Goal: Information Seeking & Learning: Learn about a topic

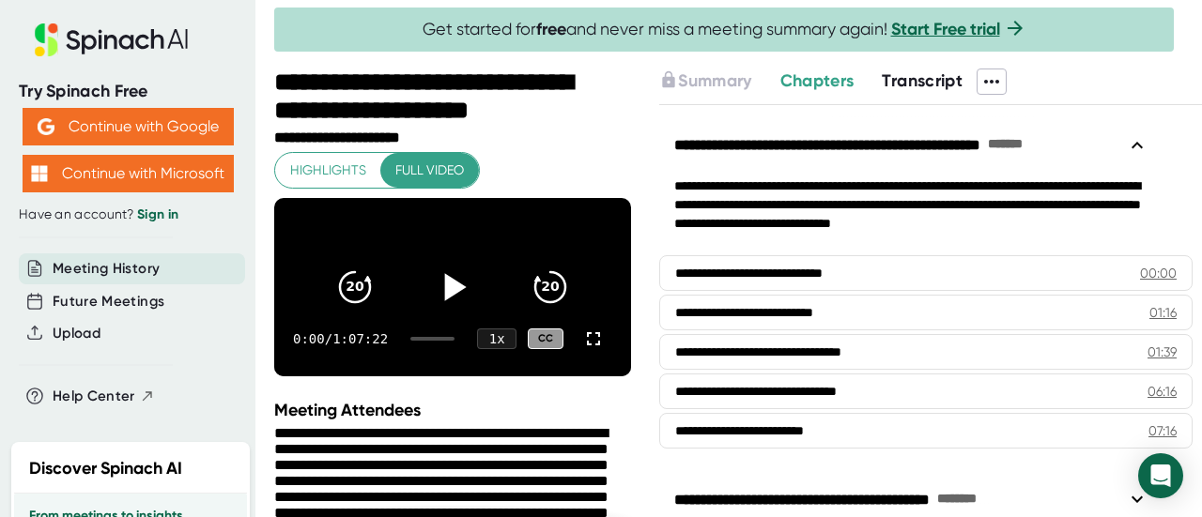
click at [445, 289] on icon at bounding box center [456, 286] width 22 height 27
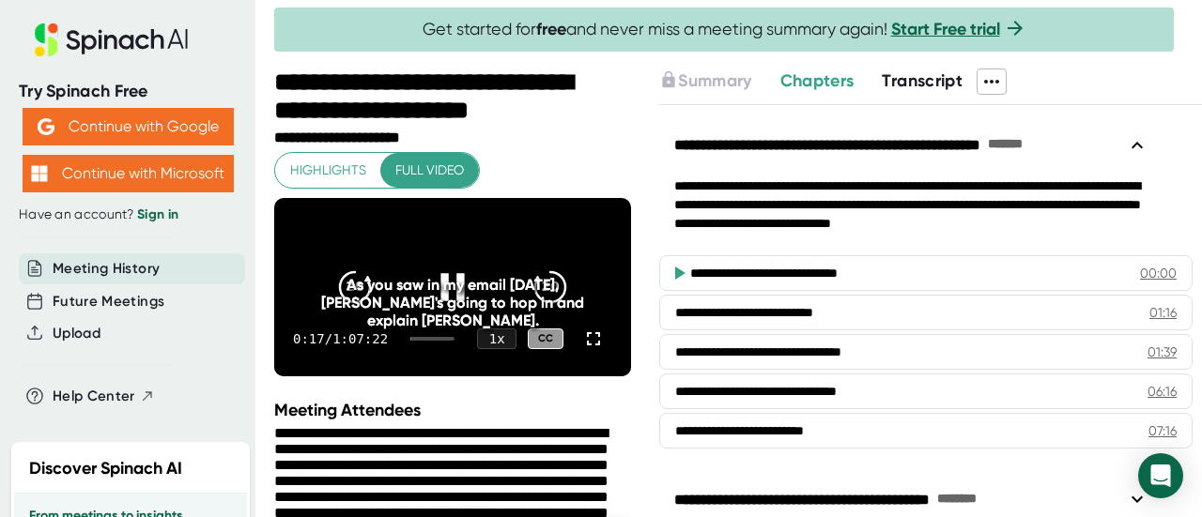
click at [484, 238] on video at bounding box center [452, 287] width 357 height 178
click at [479, 243] on video at bounding box center [452, 287] width 357 height 178
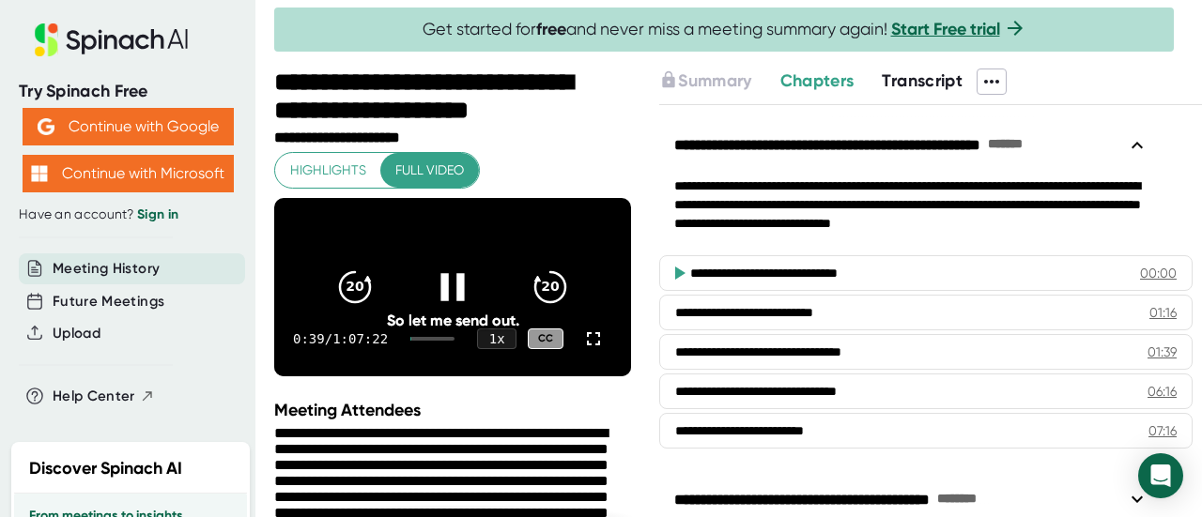
click at [424, 283] on div at bounding box center [452, 287] width 79 height 79
click at [425, 167] on span "Full video" at bounding box center [429, 170] width 69 height 23
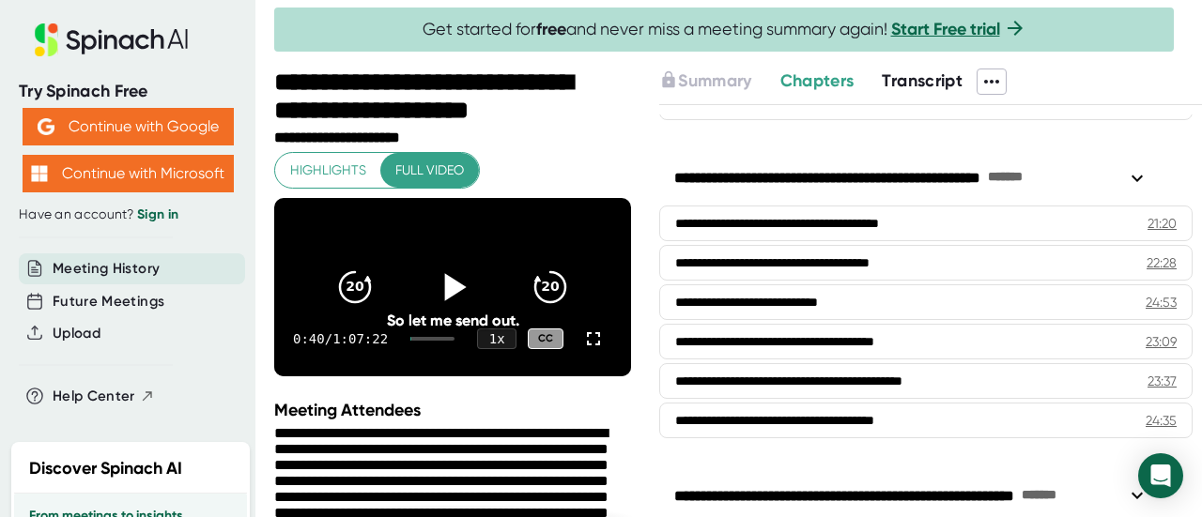
scroll to position [282, 0]
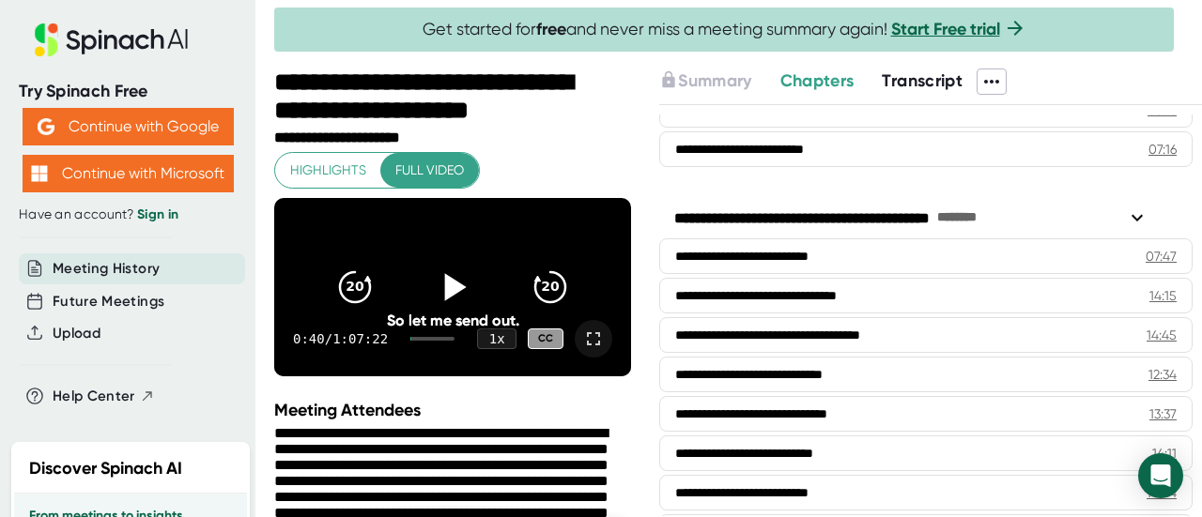
click at [582, 350] on icon at bounding box center [593, 339] width 23 height 23
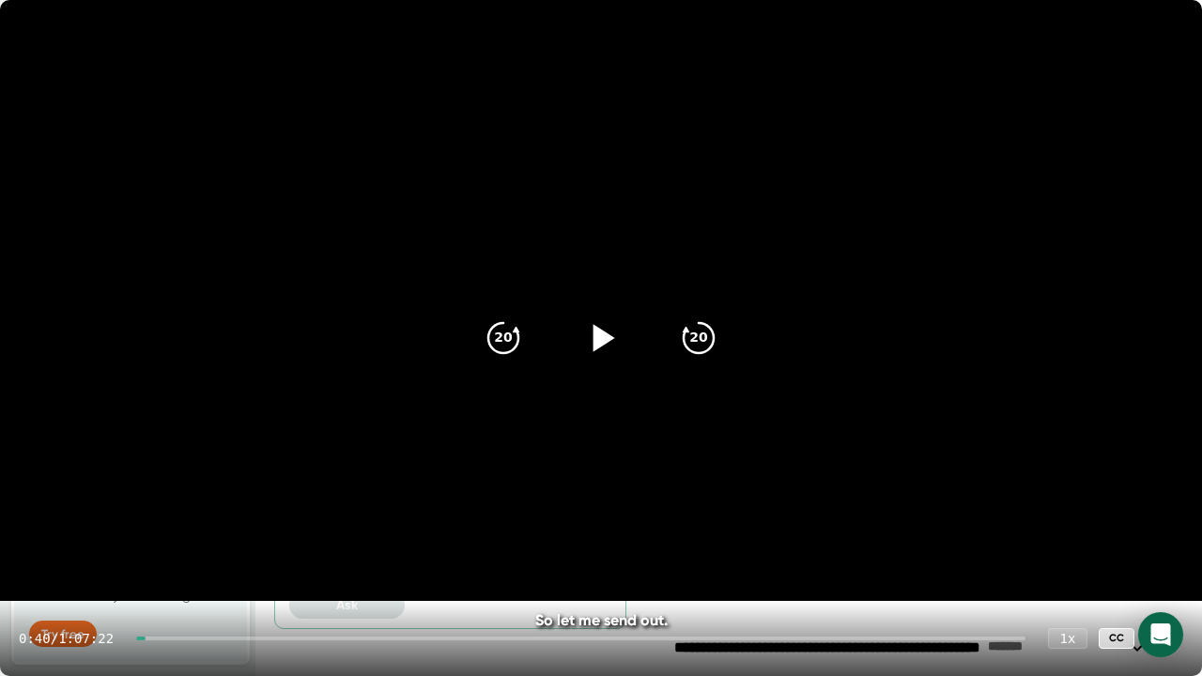
click at [1172, 516] on icon at bounding box center [1164, 638] width 23 height 23
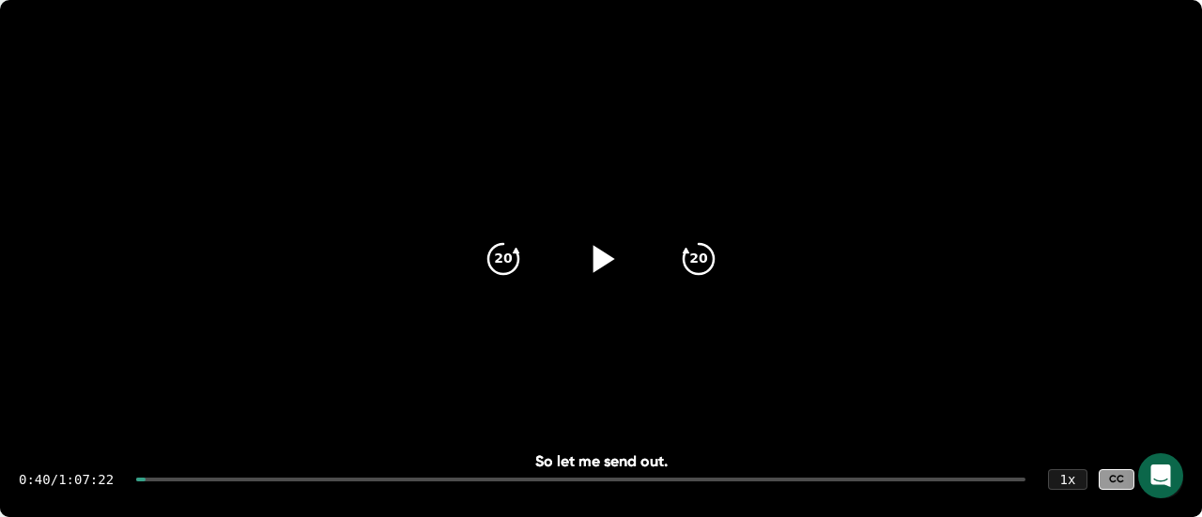
scroll to position [188, 0]
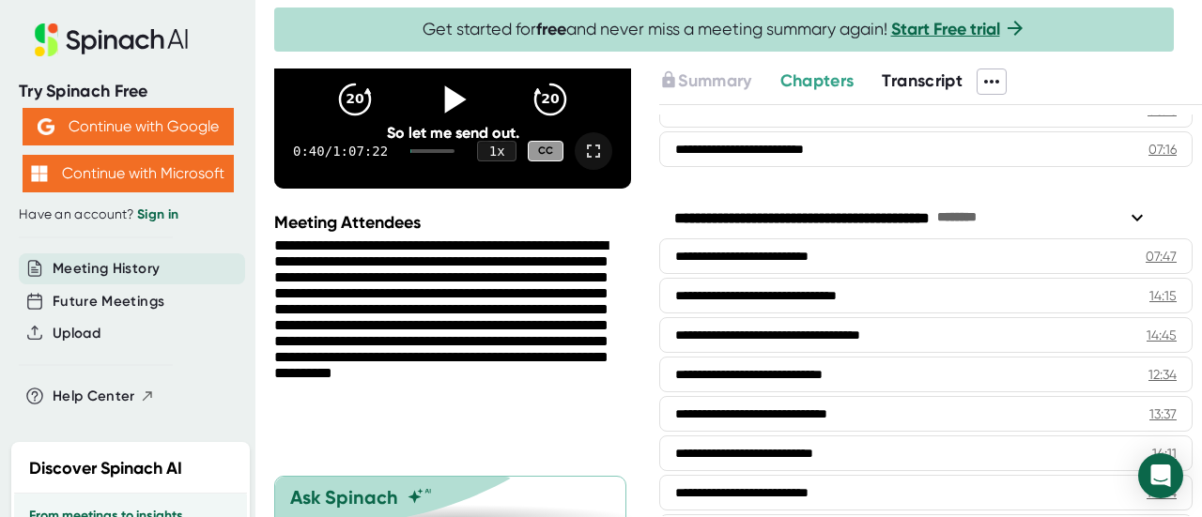
click at [557, 177] on div "0:40 / 1:07:22 1 x CC" at bounding box center [452, 151] width 357 height 75
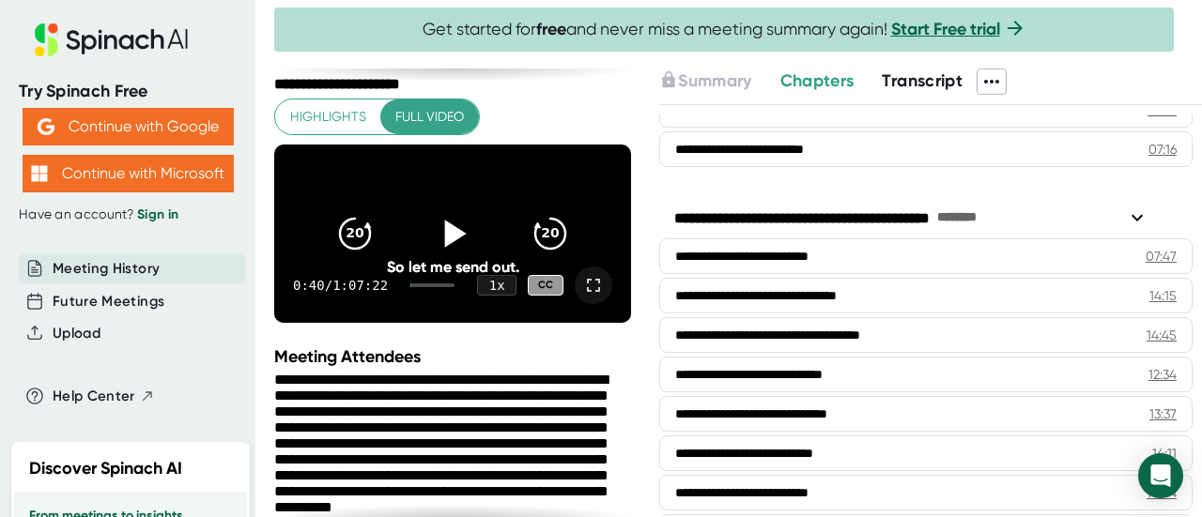
scroll to position [94, 0]
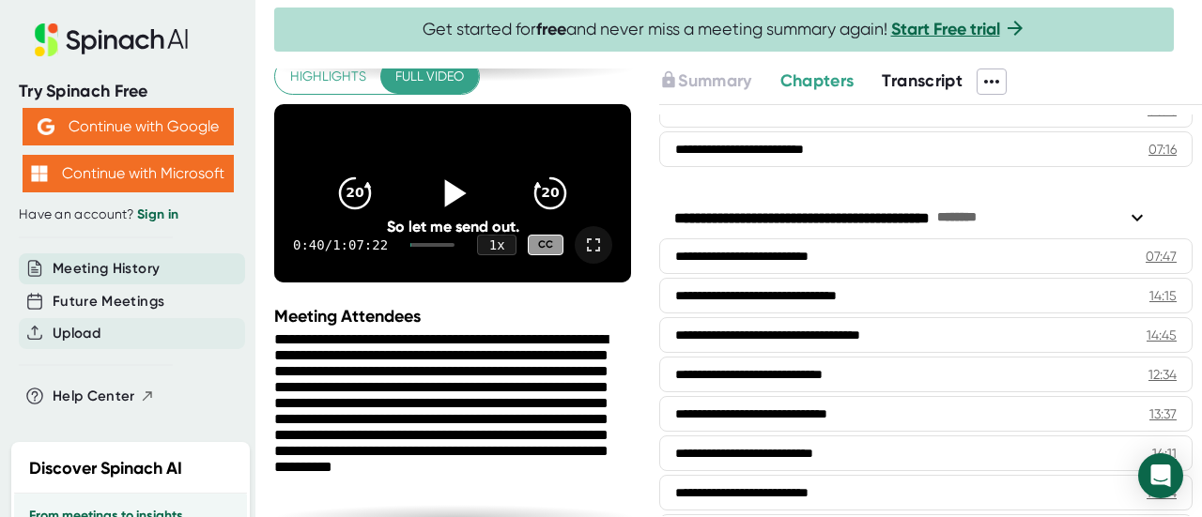
click at [117, 336] on div "Upload" at bounding box center [132, 333] width 226 height 31
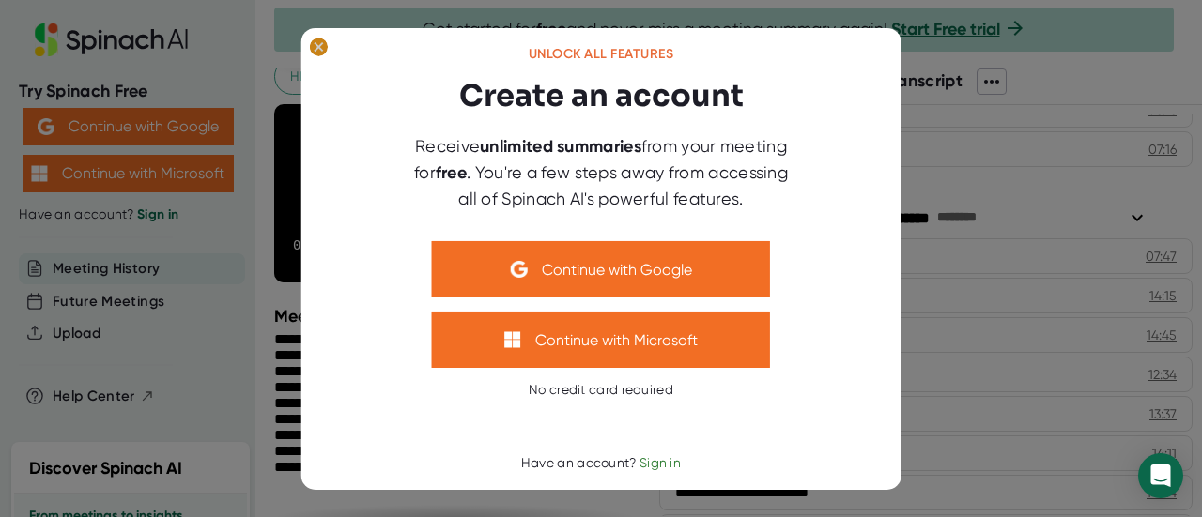
click at [317, 50] on ellipse at bounding box center [319, 47] width 18 height 19
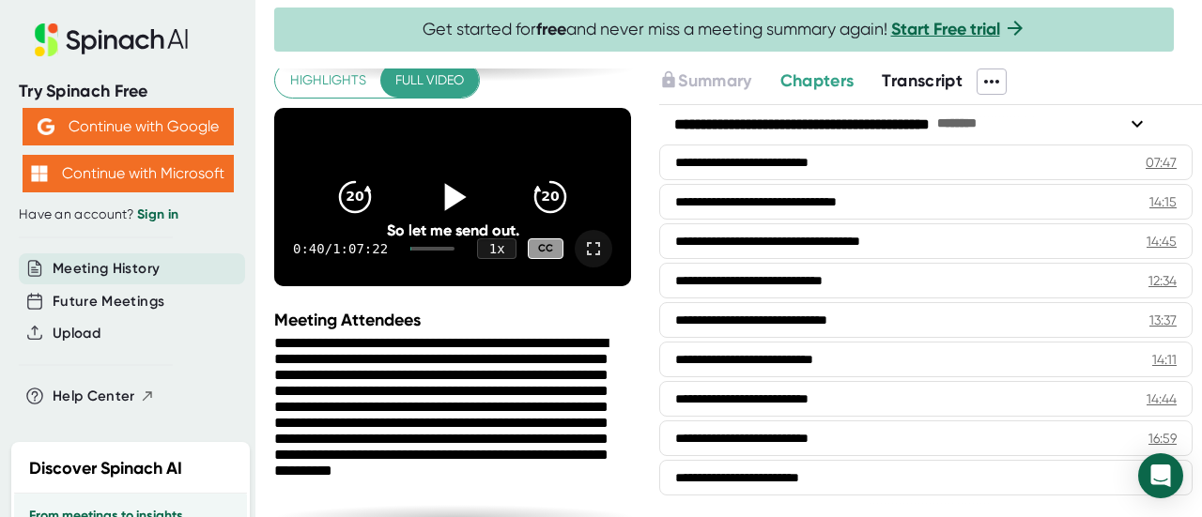
scroll to position [0, 0]
